Goal: Information Seeking & Learning: Learn about a topic

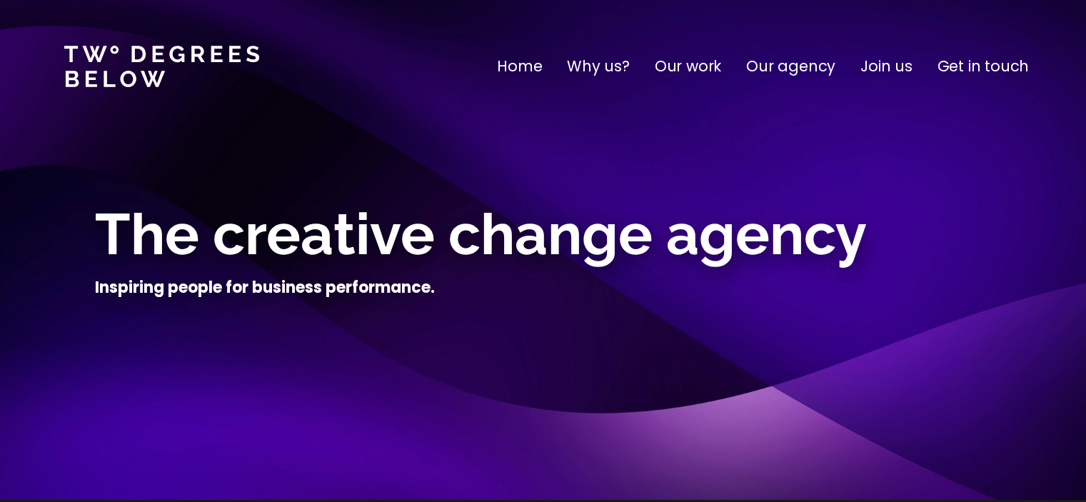
click at [889, 71] on p "Join us" at bounding box center [886, 66] width 52 height 23
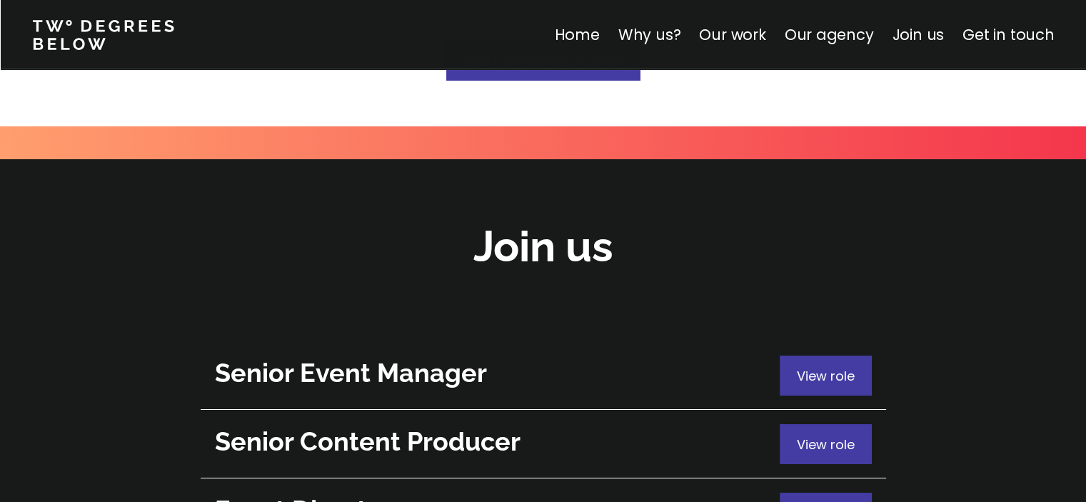
scroll to position [5064, 0]
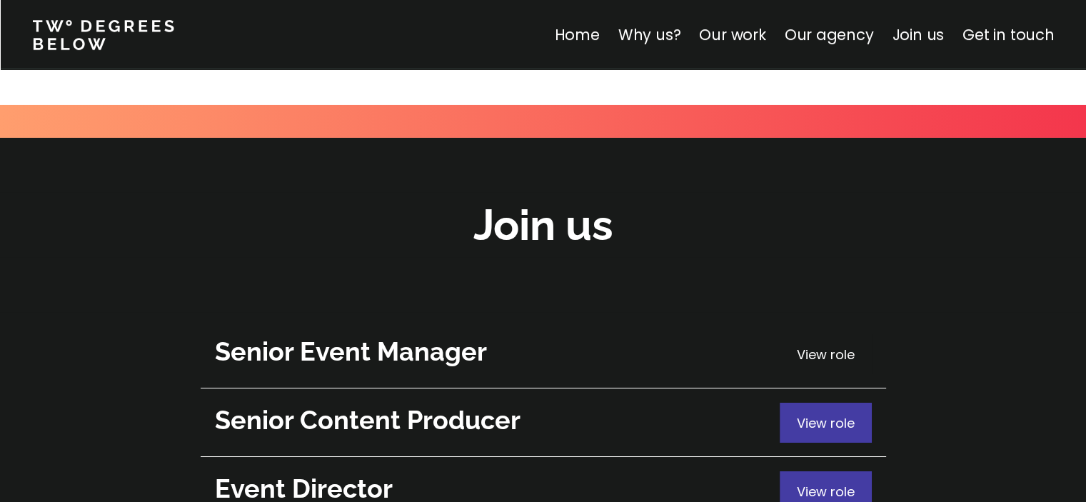
click at [828, 345] on span "View role" at bounding box center [825, 354] width 58 height 18
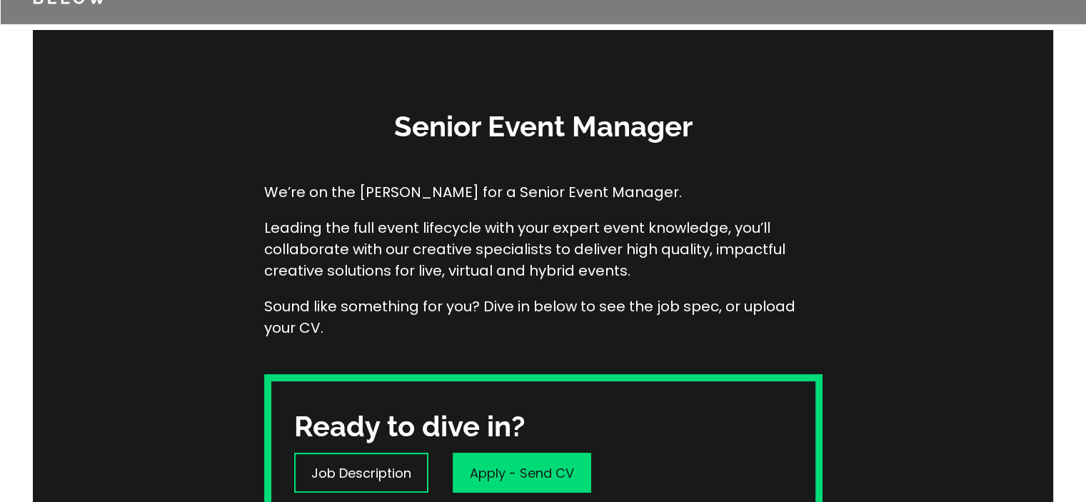
scroll to position [285, 0]
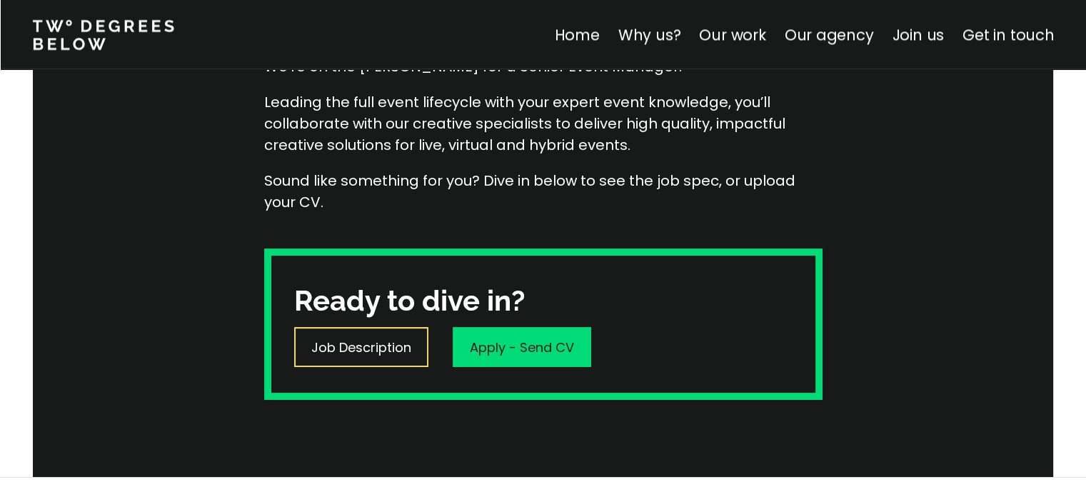
click at [370, 345] on p "Job Description" at bounding box center [361, 347] width 100 height 19
click at [571, 37] on link "Home" at bounding box center [576, 34] width 45 height 21
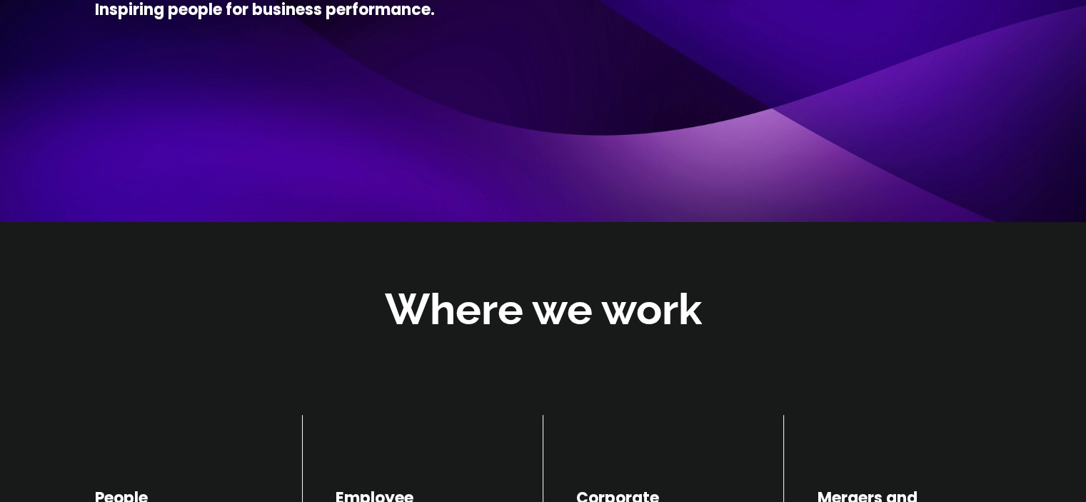
scroll to position [143, 0]
